Goal: Obtain resource: Download file/media

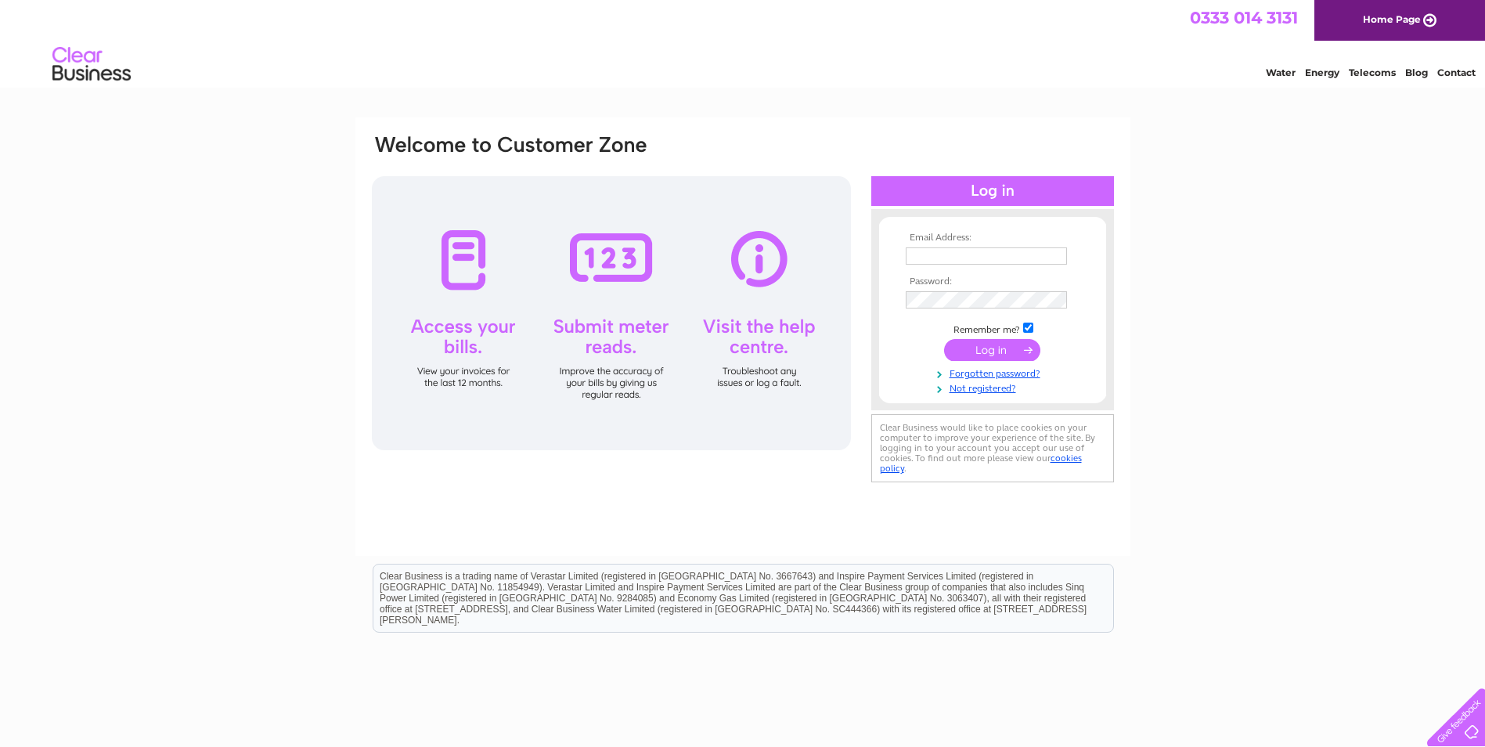
type input "kishraval001@gmail.com"
click at [1008, 351] on input "submit" at bounding box center [992, 350] width 96 height 22
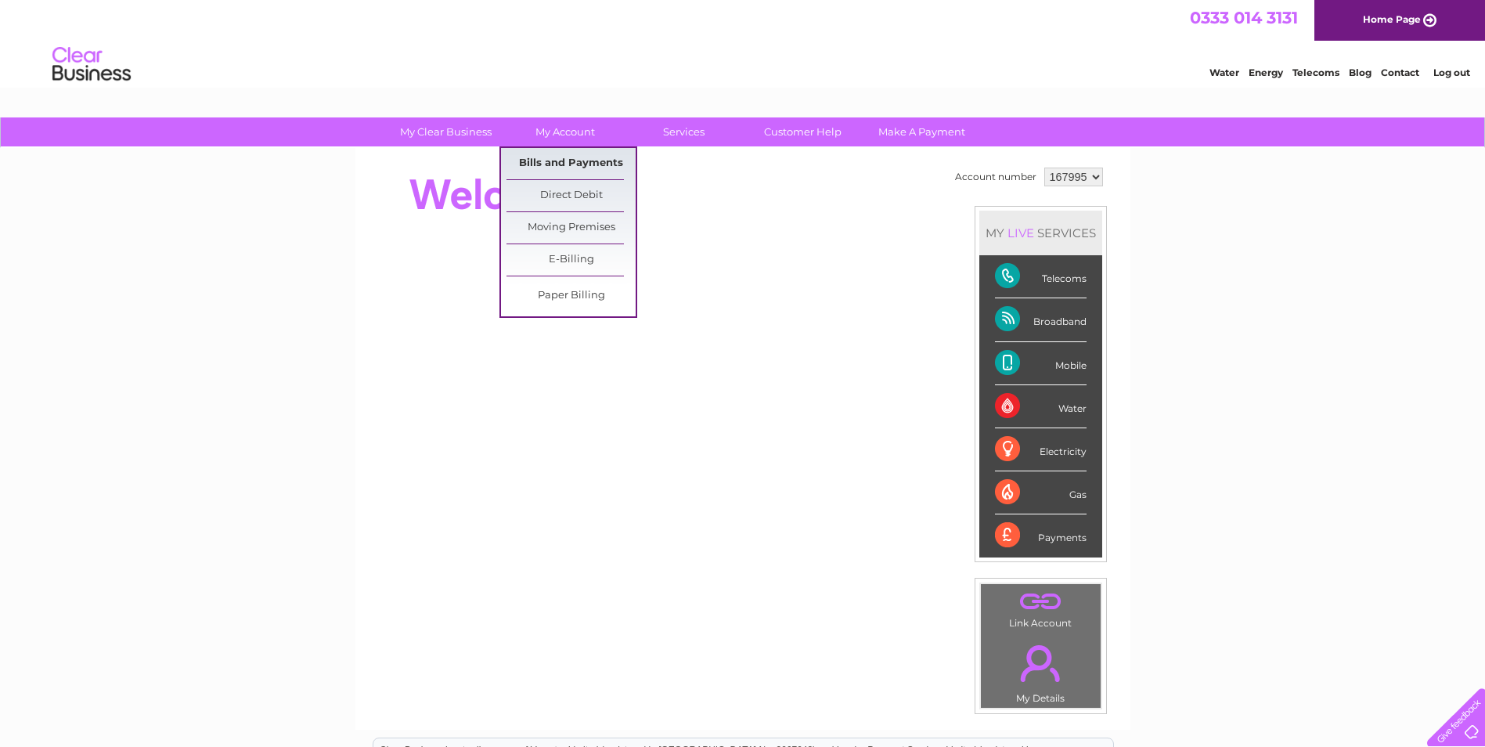
click at [579, 157] on link "Bills and Payments" at bounding box center [571, 163] width 129 height 31
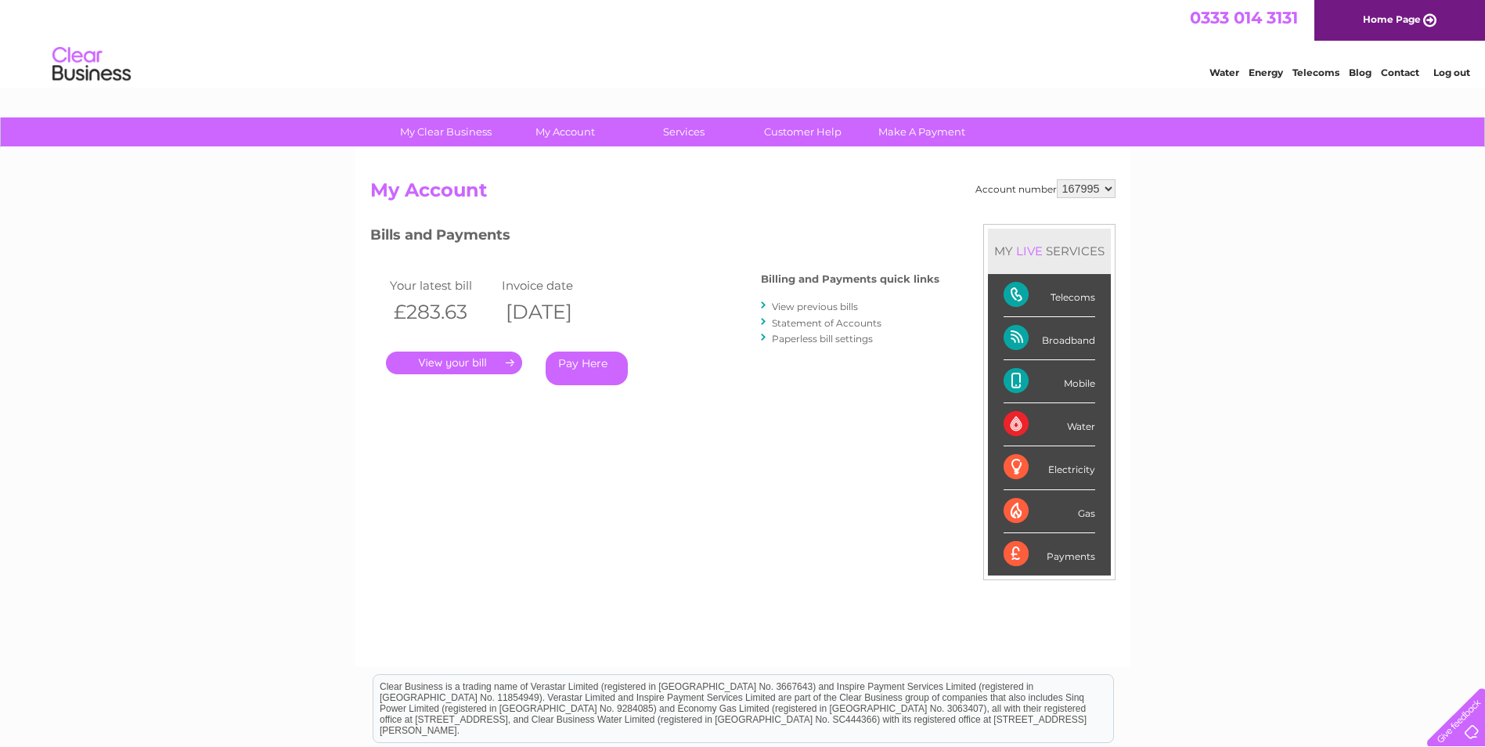
click at [805, 306] on link "View previous bills" at bounding box center [815, 307] width 86 height 12
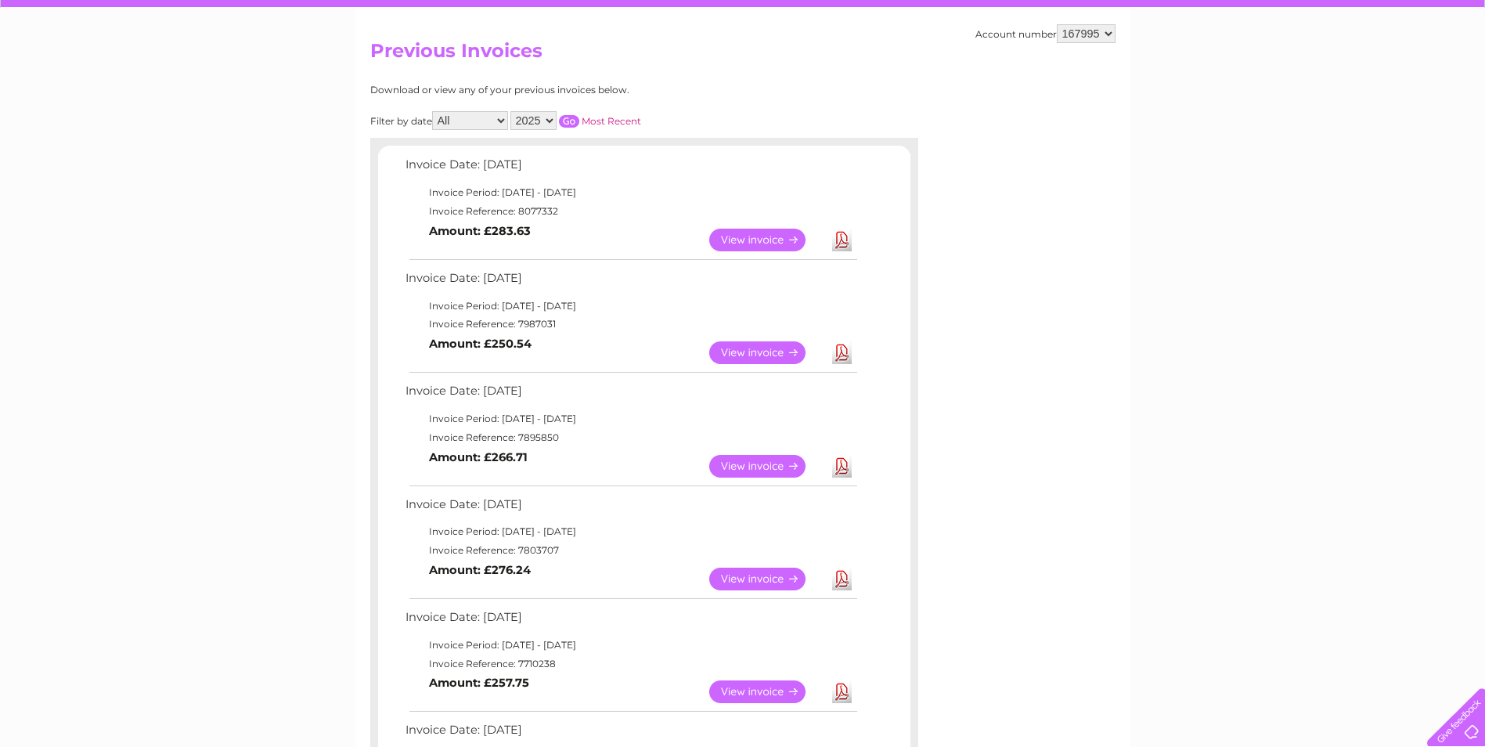
scroll to position [157, 0]
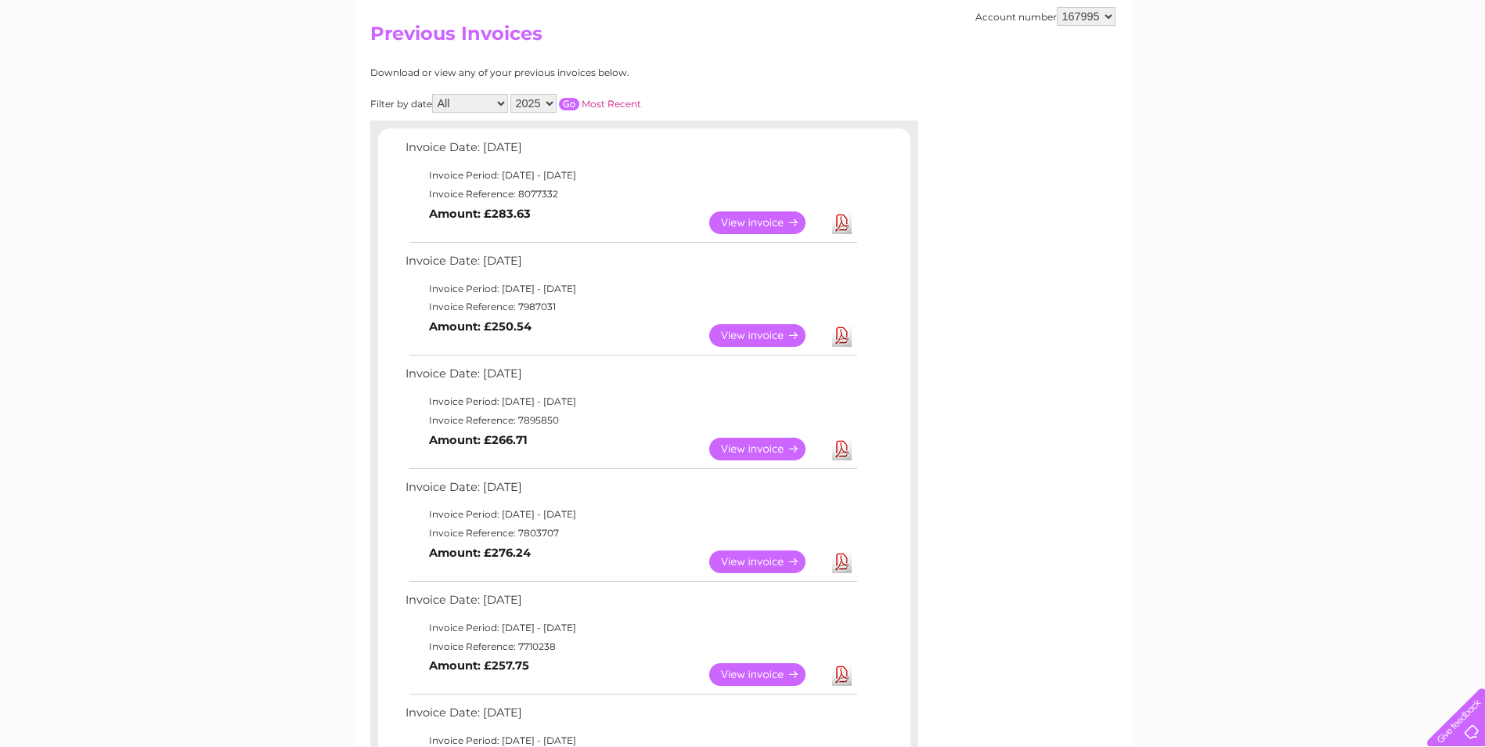
click at [784, 332] on link "View" at bounding box center [766, 335] width 115 height 23
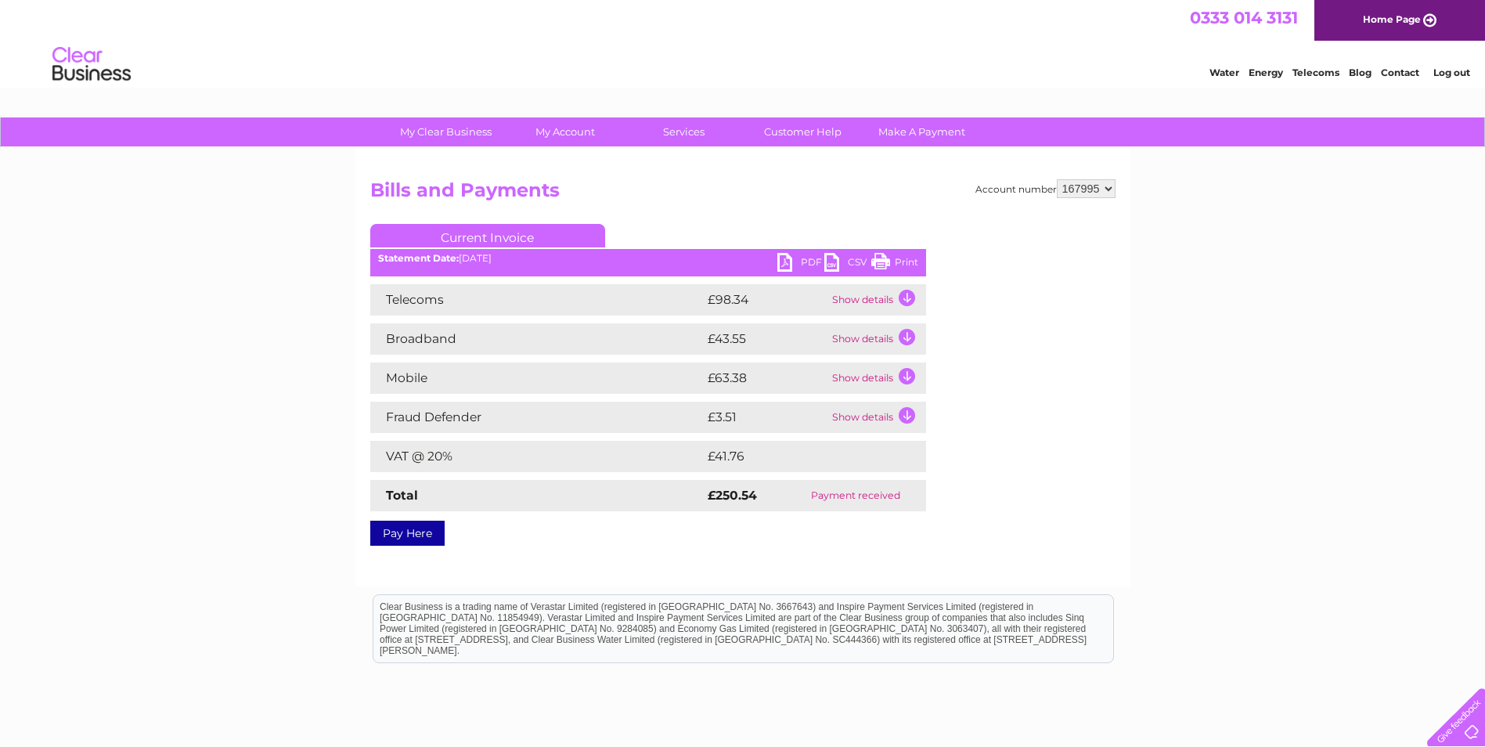
click at [784, 264] on link "PDF" at bounding box center [800, 264] width 47 height 23
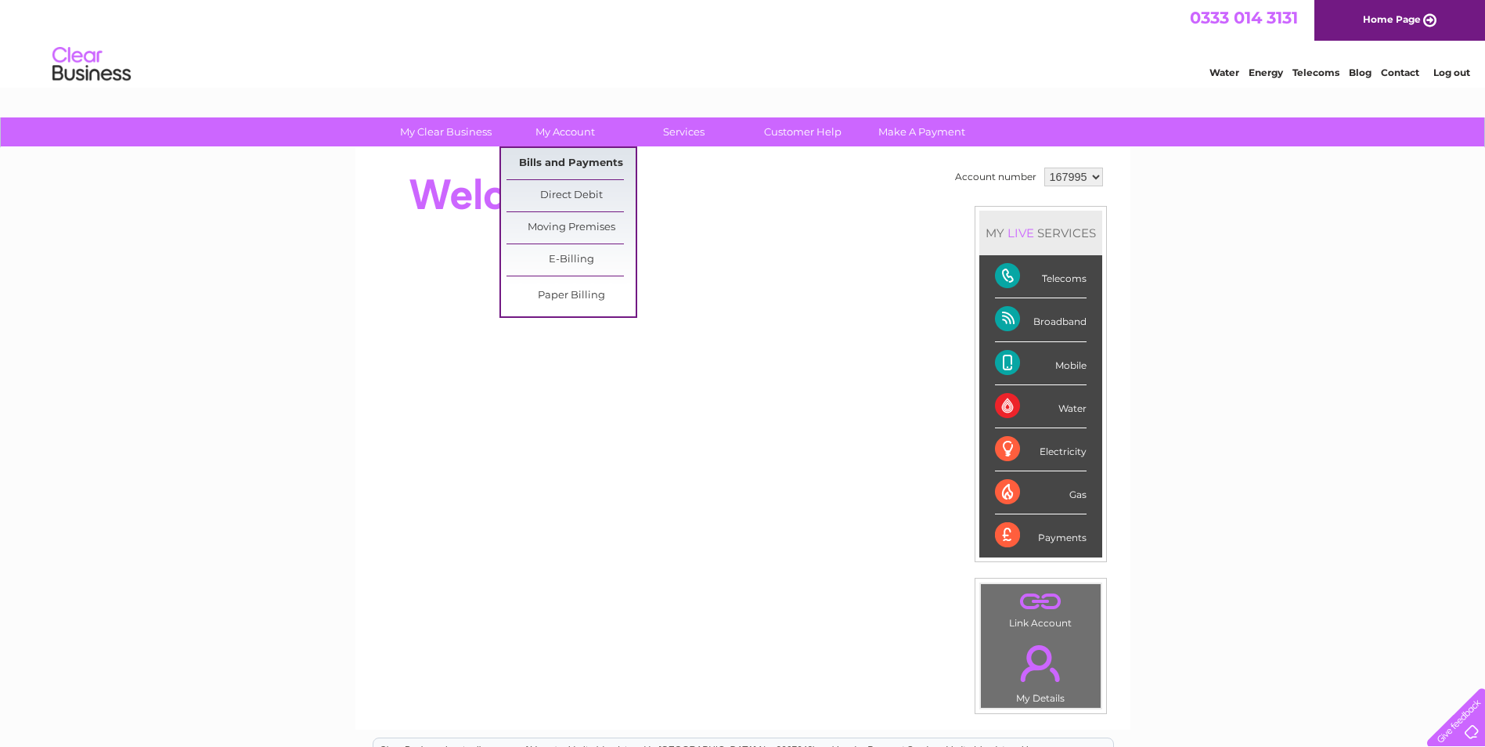
click at [573, 170] on link "Bills and Payments" at bounding box center [571, 163] width 129 height 31
click at [580, 160] on link "Bills and Payments" at bounding box center [571, 163] width 129 height 31
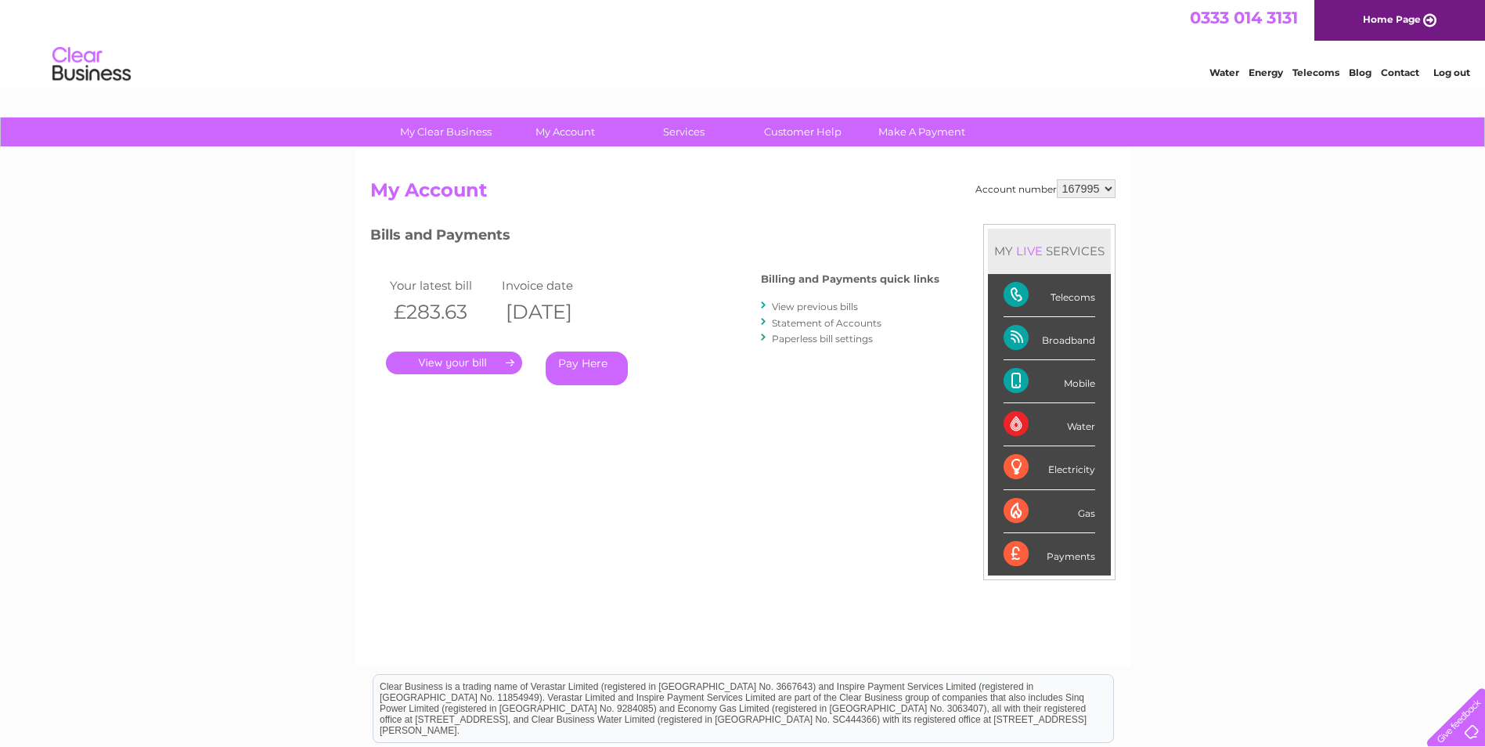
click at [820, 304] on link "View previous bills" at bounding box center [815, 307] width 86 height 12
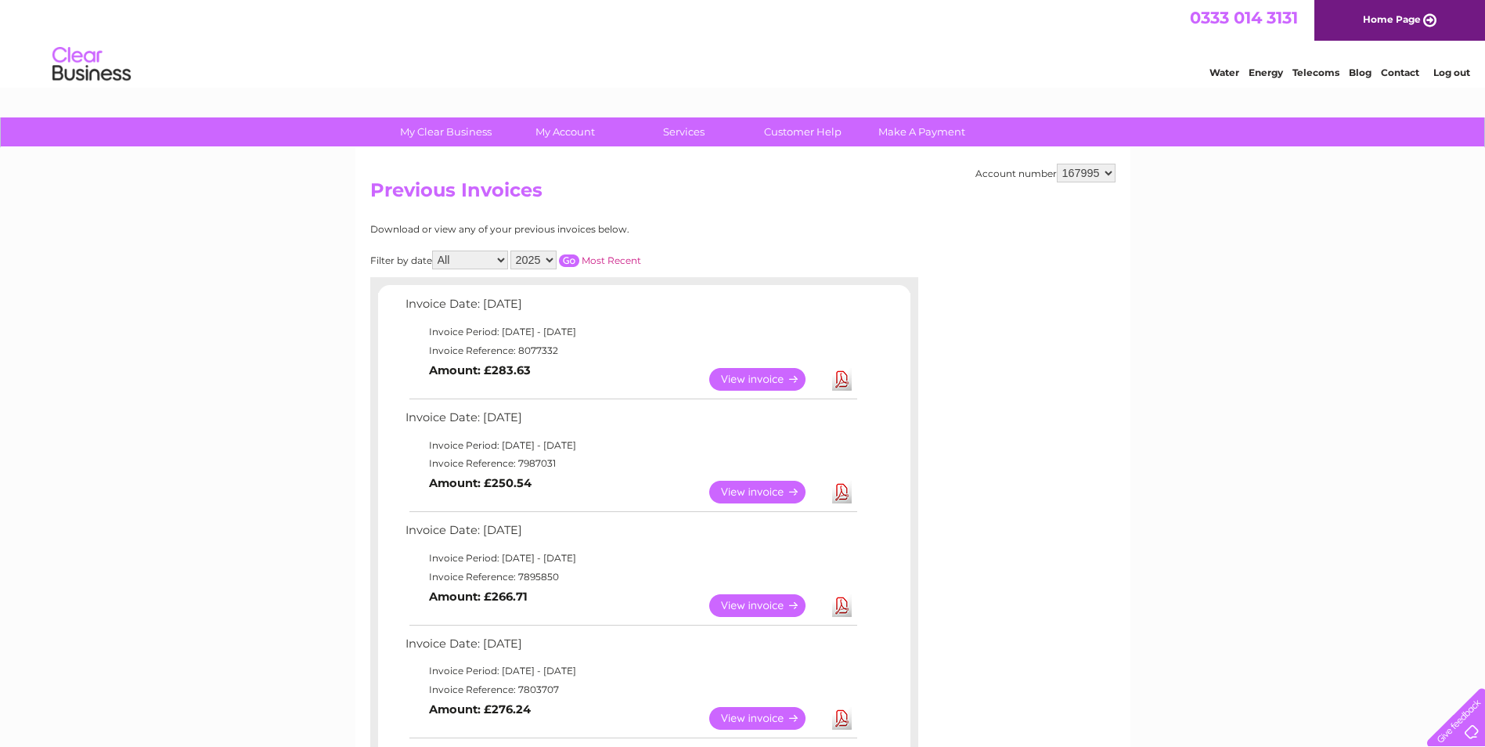
click at [780, 375] on link "View" at bounding box center [766, 379] width 115 height 23
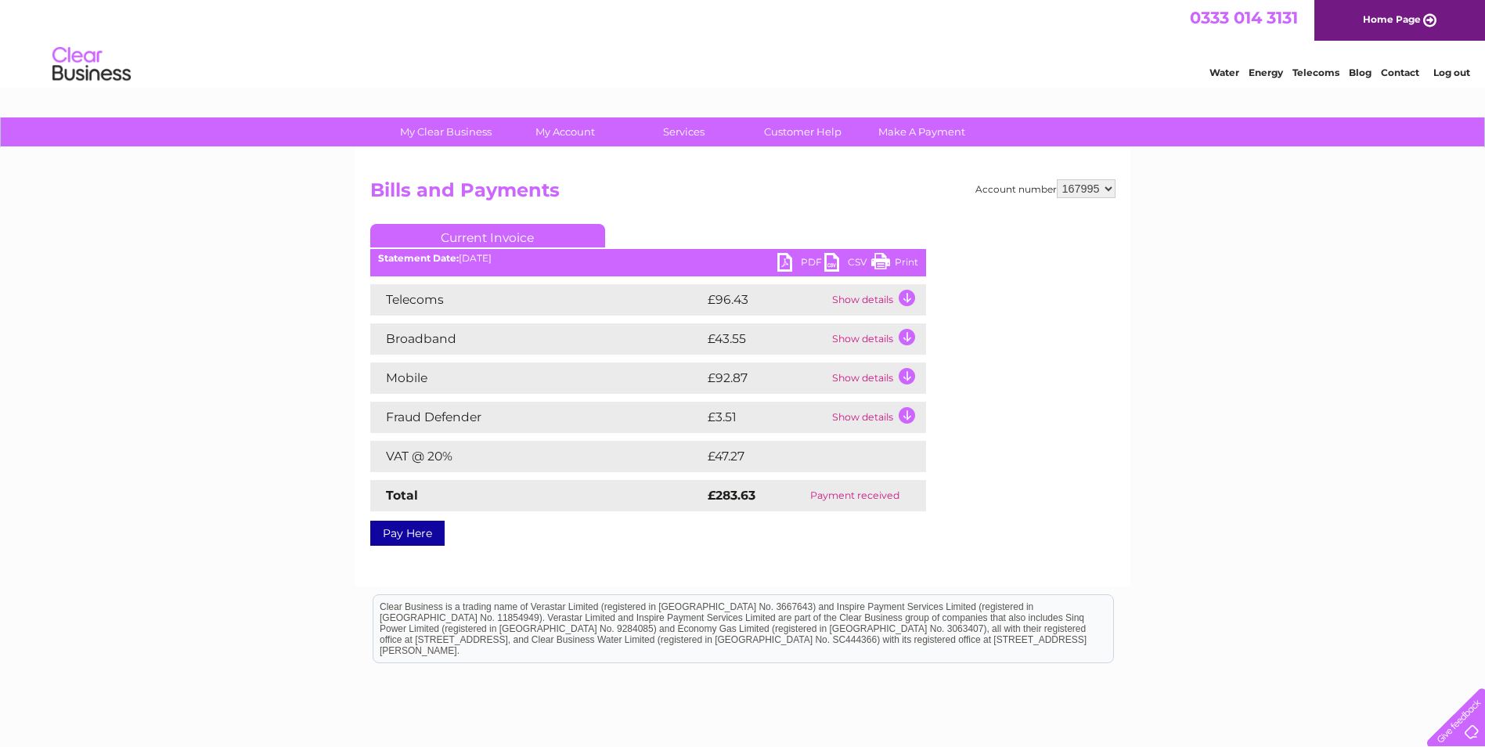
click at [791, 259] on link "PDF" at bounding box center [800, 264] width 47 height 23
